Goal: Task Accomplishment & Management: Manage account settings

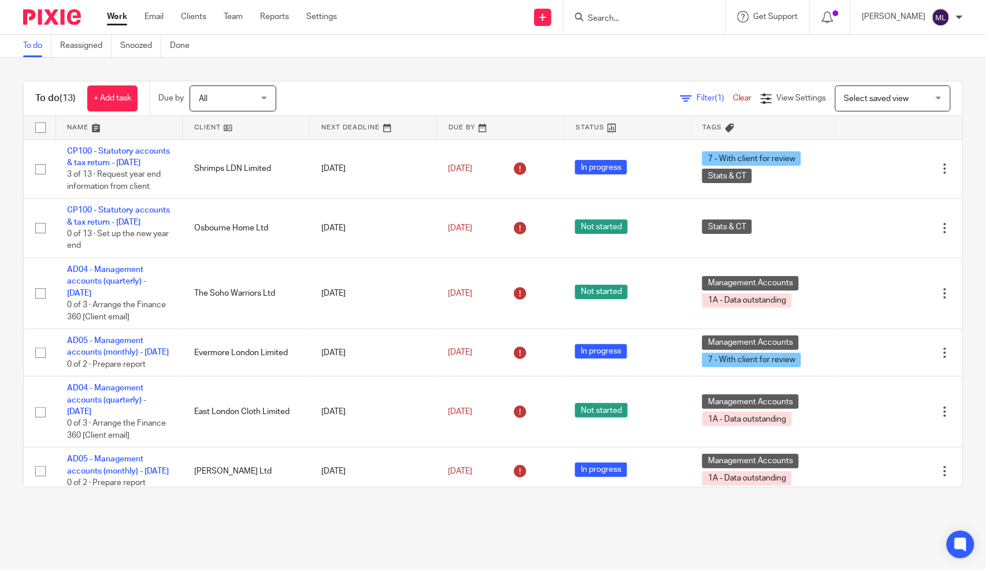
scroll to position [504, 0]
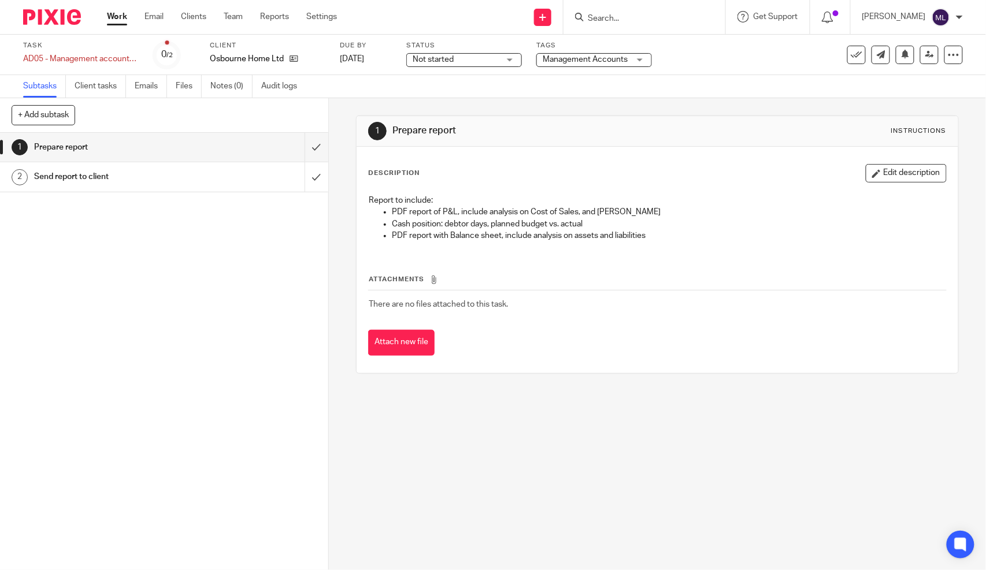
click at [482, 65] on span "Not started" at bounding box center [456, 60] width 87 height 12
click at [463, 94] on li "In progress" at bounding box center [464, 102] width 114 height 24
click at [557, 50] on div "Tags Management Accounts 0 - Not started 1A - Data outstanding 1B - Data return…" at bounding box center [594, 55] width 116 height 28
click at [564, 62] on span "Management Accounts" at bounding box center [585, 59] width 85 height 8
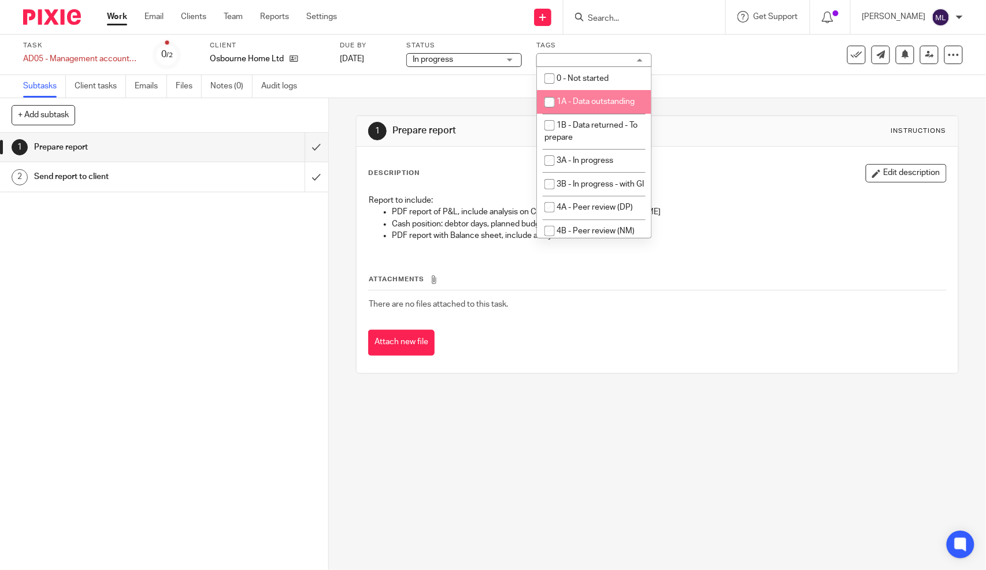
click at [580, 105] on span "1A - Data outstanding" at bounding box center [596, 102] width 78 height 8
checkbox input "true"
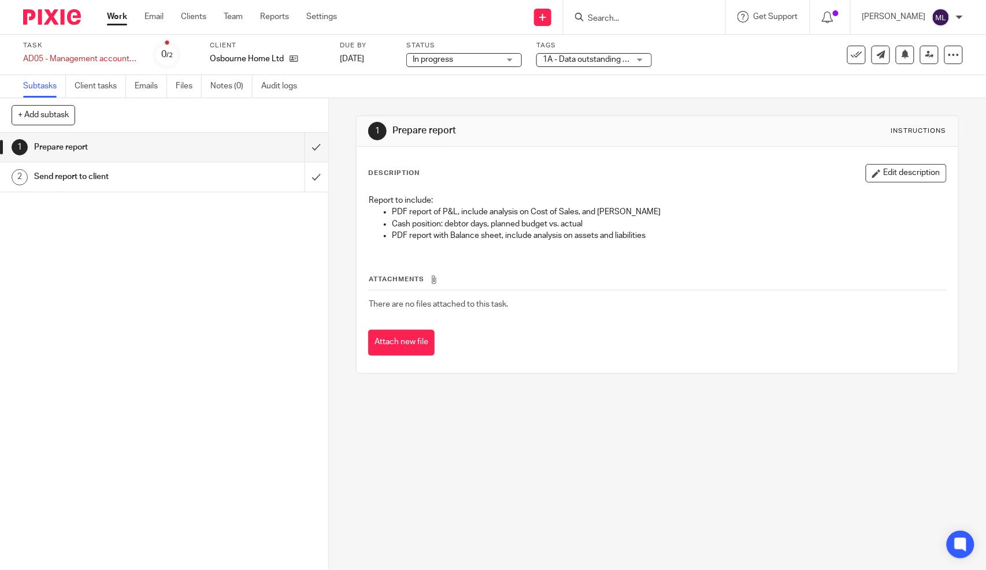
click at [671, 95] on div "Subtasks Client tasks Emails Files Notes (0) Audit logs" at bounding box center [493, 86] width 986 height 23
click at [925, 52] on icon at bounding box center [929, 54] width 9 height 9
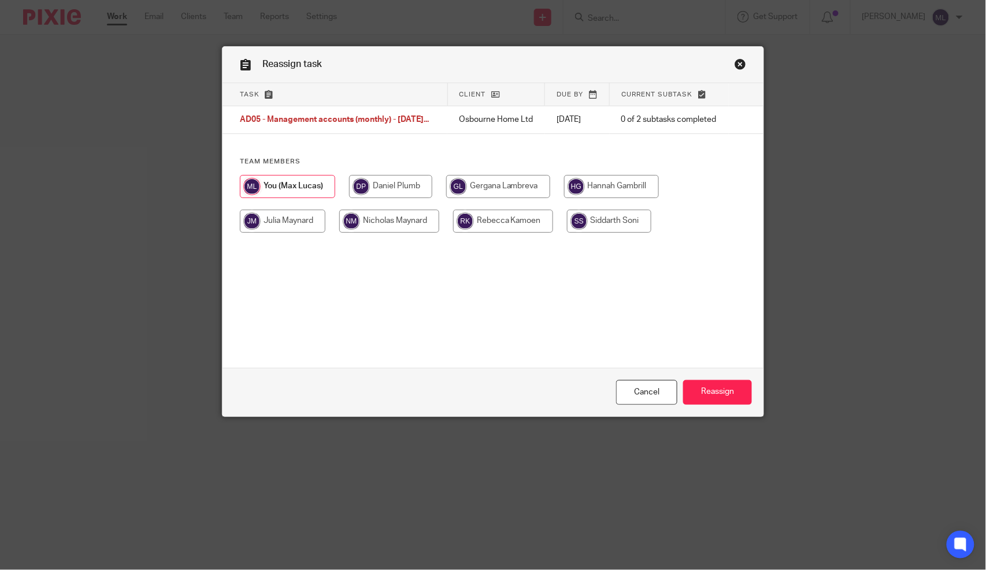
click at [371, 228] on input "radio" at bounding box center [389, 221] width 100 height 23
radio input "true"
click at [688, 383] on input "Reassign" at bounding box center [717, 392] width 69 height 25
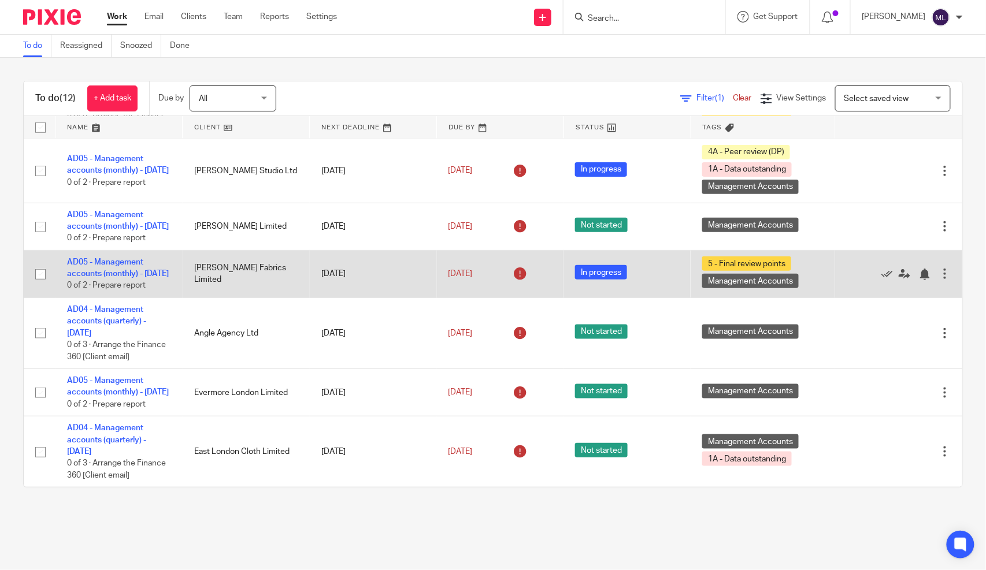
scroll to position [444, 0]
